Goal: Transaction & Acquisition: Purchase product/service

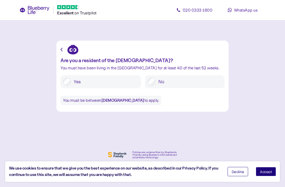
click at [267, 175] on button "Accept" at bounding box center [266, 171] width 20 height 9
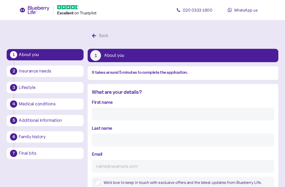
scroll to position [10, 0]
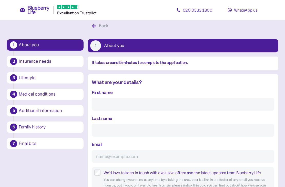
click at [235, 105] on input "First name" at bounding box center [183, 104] width 182 height 13
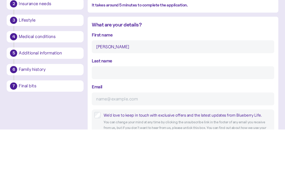
type input "[PERSON_NAME]"
click at [162, 124] on input "Last name" at bounding box center [183, 130] width 182 height 13
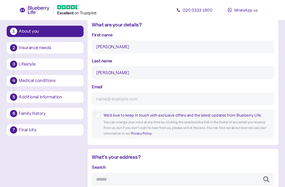
type input "[PERSON_NAME]"
click at [150, 97] on input "Email" at bounding box center [183, 98] width 182 height 13
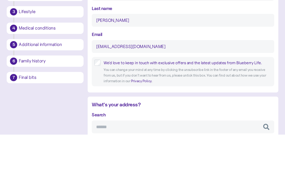
scroll to position [120, 0]
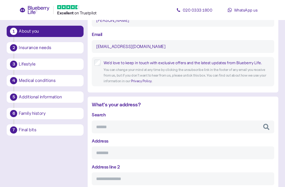
type input "[EMAIL_ADDRESS][DOMAIN_NAME]"
click at [222, 126] on input "Search" at bounding box center [183, 126] width 182 height 13
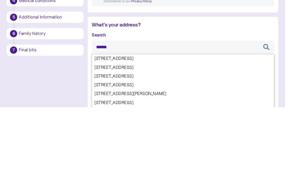
type input "*******"
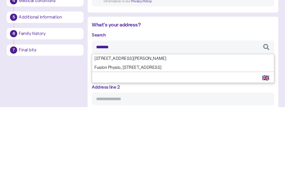
click at [100, 111] on div "Search ******* [STREET_ADDRESS][GEOGRAPHIC_DATA][PERSON_NAME][STREET_ADDRESS] S…" at bounding box center [183, 187] width 182 height 152
type input "**********"
type input "********"
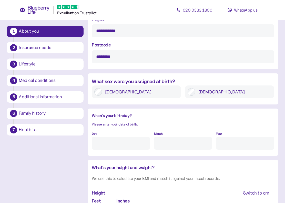
scroll to position [320, 0]
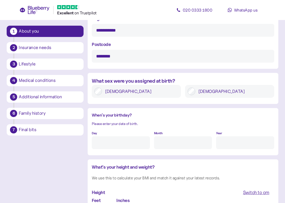
type input "*******"
click at [103, 143] on input "Day" at bounding box center [121, 142] width 58 height 13
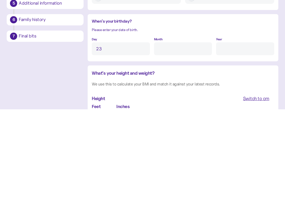
type input "23"
click at [199, 136] on input "Month" at bounding box center [183, 142] width 58 height 13
click at [243, 136] on input "Year" at bounding box center [245, 142] width 58 height 13
type input "8"
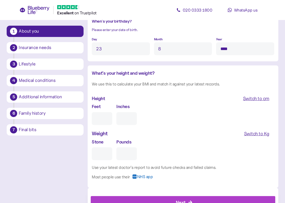
type input "****"
click at [98, 116] on input "Feet" at bounding box center [102, 118] width 21 height 13
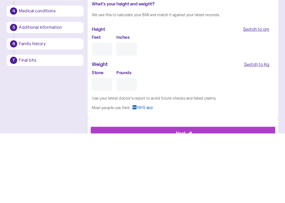
type input "5"
type input "0"
type input "5"
click at [121, 112] on input "0" at bounding box center [127, 118] width 21 height 13
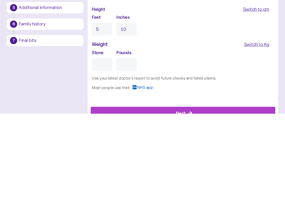
type input "10"
click at [107, 148] on input "Stone" at bounding box center [102, 154] width 21 height 13
type input "1"
type input "0"
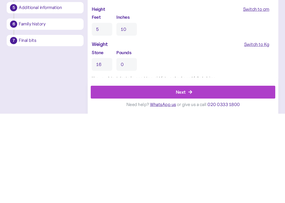
type input "16"
click at [127, 148] on input "0" at bounding box center [127, 154] width 21 height 13
type input "0"
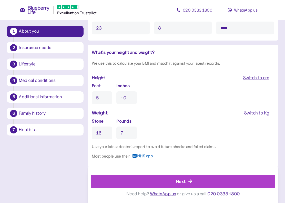
type input "7"
click at [236, 183] on div "Next" at bounding box center [184, 181] width 173 height 12
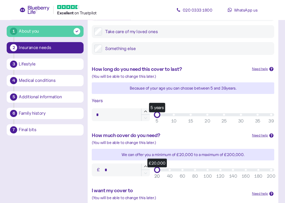
scroll to position [108, 0]
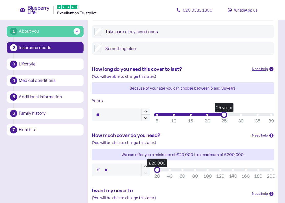
type input "**"
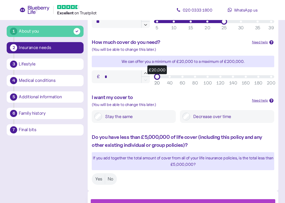
scroll to position [201, 0]
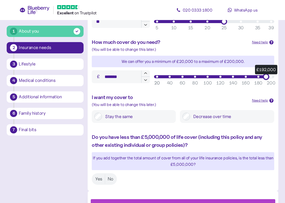
type input "*******"
click at [148, 113] on label "Stay the same" at bounding box center [137, 117] width 71 height 8
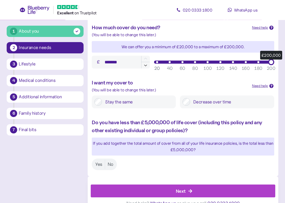
scroll to position [223, 0]
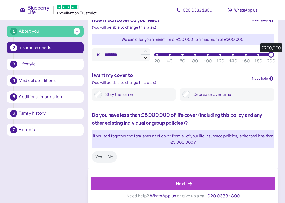
click at [225, 181] on div "Next" at bounding box center [184, 183] width 173 height 12
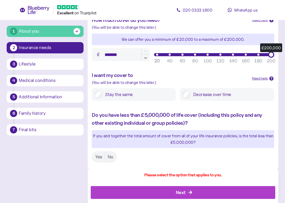
click at [98, 152] on label "Yes" at bounding box center [99, 156] width 12 height 9
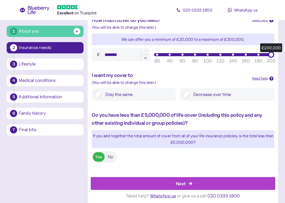
click at [237, 181] on div "Next" at bounding box center [184, 183] width 173 height 12
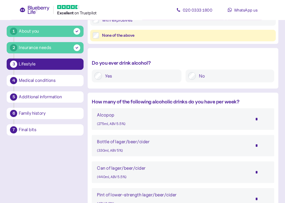
scroll to position [219, 0]
click at [257, 143] on input "*" at bounding box center [260, 145] width 18 height 13
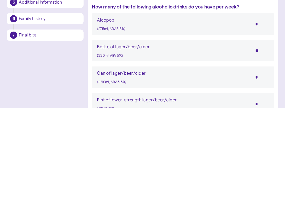
click at [267, 139] on input "**" at bounding box center [260, 145] width 18 height 13
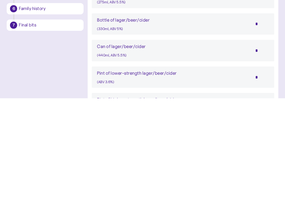
scroll to position [237, 0]
type input "*"
click at [264, 175] on input "*" at bounding box center [260, 181] width 18 height 13
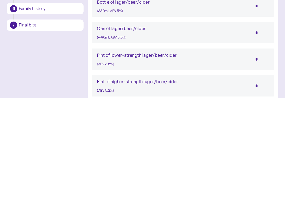
scroll to position [255, 0]
click at [261, 183] on input "*" at bounding box center [260, 189] width 18 height 13
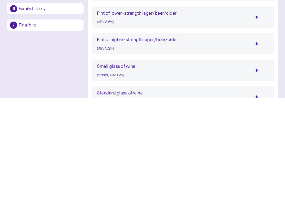
scroll to position [300, 0]
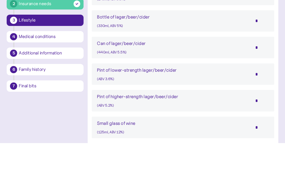
type input "*"
click at [263, 58] on input "*" at bounding box center [260, 64] width 18 height 13
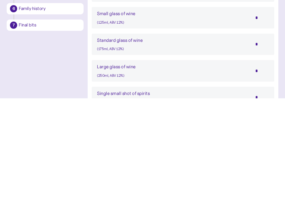
scroll to position [350, 0]
type input "*"
click at [262, 142] on input "*" at bounding box center [260, 148] width 18 height 13
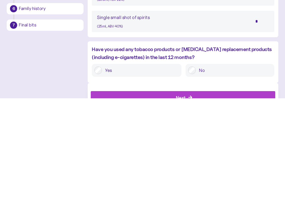
scroll to position [425, 0]
type input "*"
click at [200, 171] on label "No" at bounding box center [234, 175] width 76 height 8
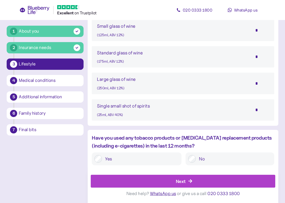
click at [230, 178] on div "Next" at bounding box center [184, 181] width 173 height 12
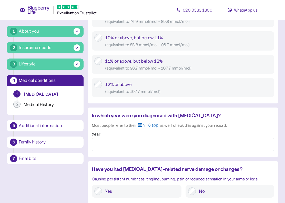
scroll to position [346, 0]
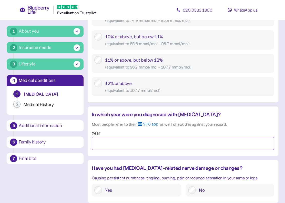
click at [241, 142] on input "Year" at bounding box center [183, 143] width 182 height 13
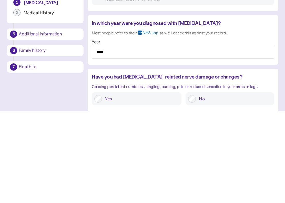
scroll to position [438, 0]
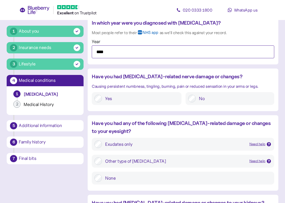
type input "****"
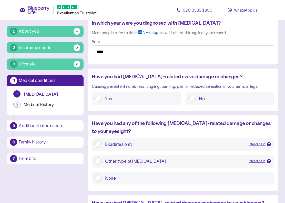
click at [232, 99] on label "No" at bounding box center [234, 99] width 76 height 8
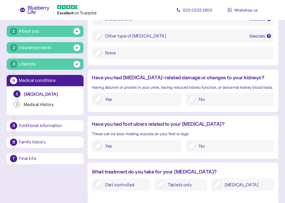
scroll to position [564, 0]
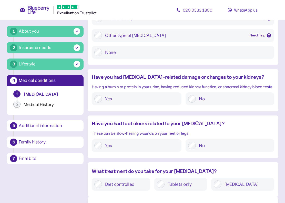
click at [224, 99] on label "No" at bounding box center [234, 99] width 76 height 8
click at [228, 145] on label "No" at bounding box center [234, 146] width 76 height 8
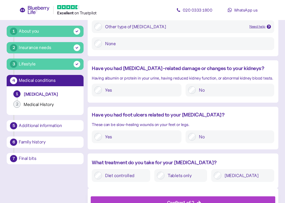
scroll to position [590, 0]
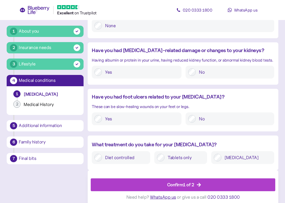
click at [251, 158] on label "[MEDICAL_DATA]" at bounding box center [247, 158] width 50 height 8
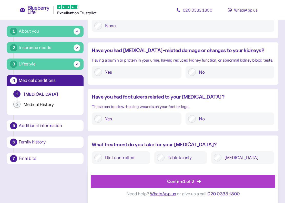
click at [235, 183] on div "Confirm 1 of 2" at bounding box center [184, 181] width 173 height 12
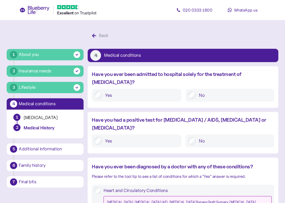
click at [234, 91] on label "No" at bounding box center [234, 95] width 76 height 8
click at [235, 137] on label "No" at bounding box center [234, 141] width 76 height 8
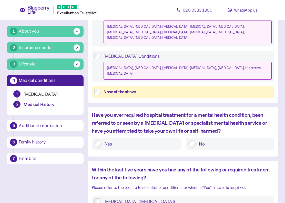
scroll to position [259, 0]
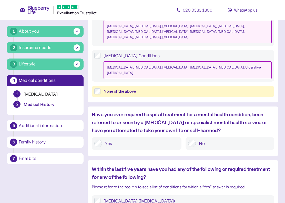
click at [236, 140] on label "No" at bounding box center [234, 144] width 76 height 8
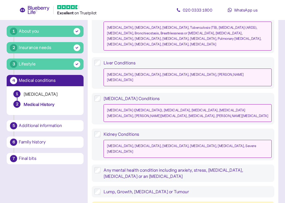
scroll to position [489, 0]
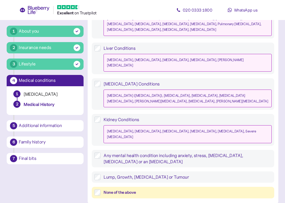
click at [231, 187] on div "None of the above" at bounding box center [188, 192] width 168 height 6
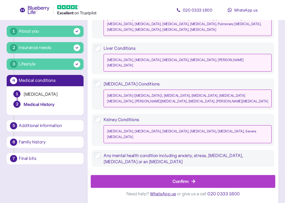
click at [239, 184] on div "Confirm" at bounding box center [184, 181] width 173 height 12
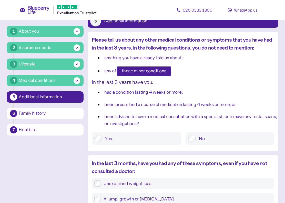
scroll to position [35, 0]
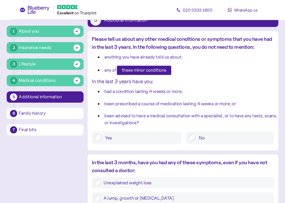
click at [229, 141] on label "No" at bounding box center [234, 138] width 76 height 8
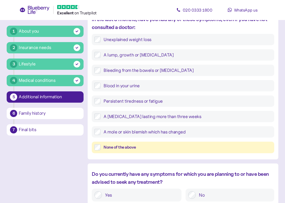
scroll to position [178, 0]
click at [230, 150] on div "None of the above" at bounding box center [188, 147] width 168 height 6
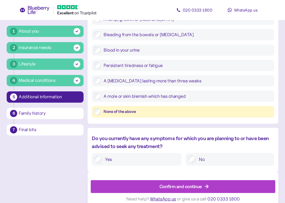
scroll to position [219, 0]
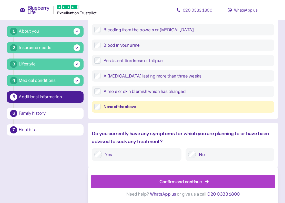
click at [225, 153] on label "No" at bounding box center [234, 155] width 76 height 8
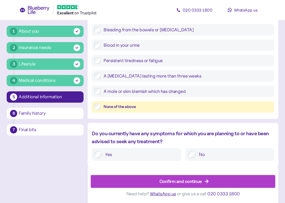
click at [230, 179] on div "Confirm and continue" at bounding box center [184, 181] width 173 height 12
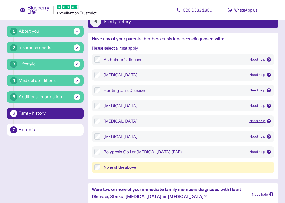
scroll to position [36, 0]
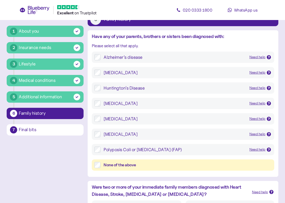
click at [228, 164] on div "None of the above" at bounding box center [188, 165] width 168 height 6
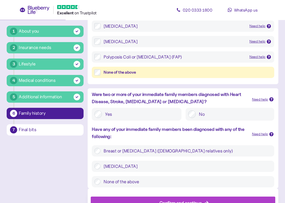
scroll to position [149, 0]
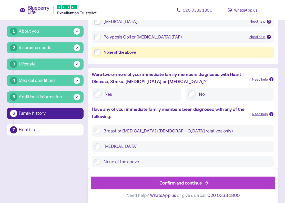
click at [219, 94] on label "No" at bounding box center [234, 94] width 76 height 8
click at [230, 161] on label "None of the above" at bounding box center [186, 162] width 171 height 6
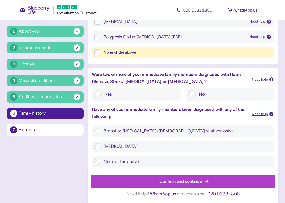
click at [240, 183] on div "Confirm and continue" at bounding box center [184, 181] width 173 height 12
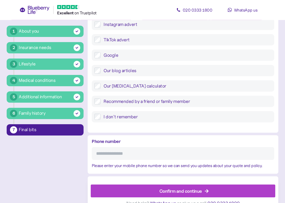
scroll to position [208, 0]
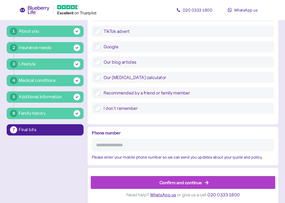
click at [254, 146] on input "Phone number" at bounding box center [183, 145] width 182 height 13
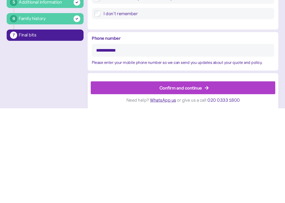
type input "**********"
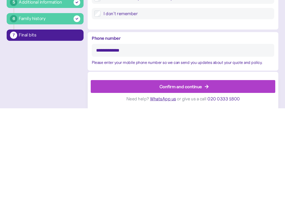
click at [229, 175] on div "Confirm and continue" at bounding box center [184, 181] width 173 height 12
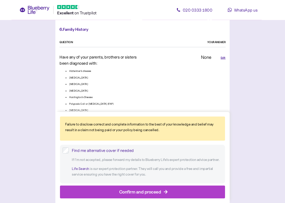
scroll to position [1162, 0]
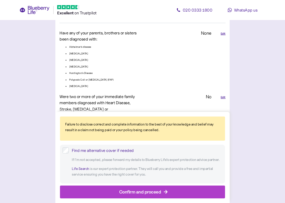
click at [208, 187] on div "Confirm and proceed" at bounding box center [144, 192] width 154 height 12
